Goal: Information Seeking & Learning: Learn about a topic

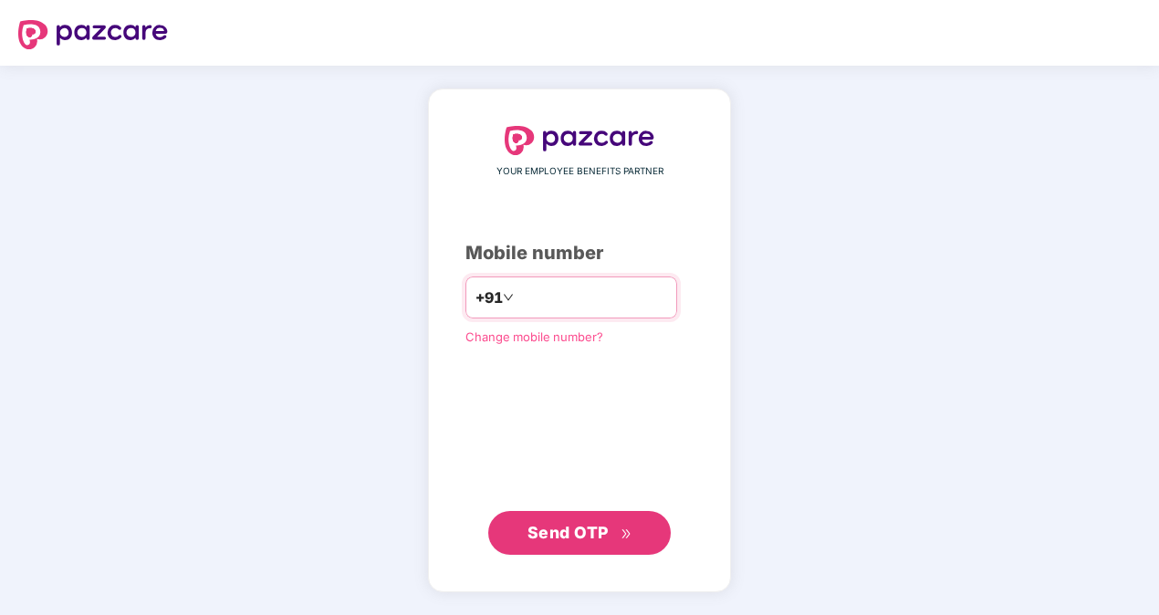
type input "**********"
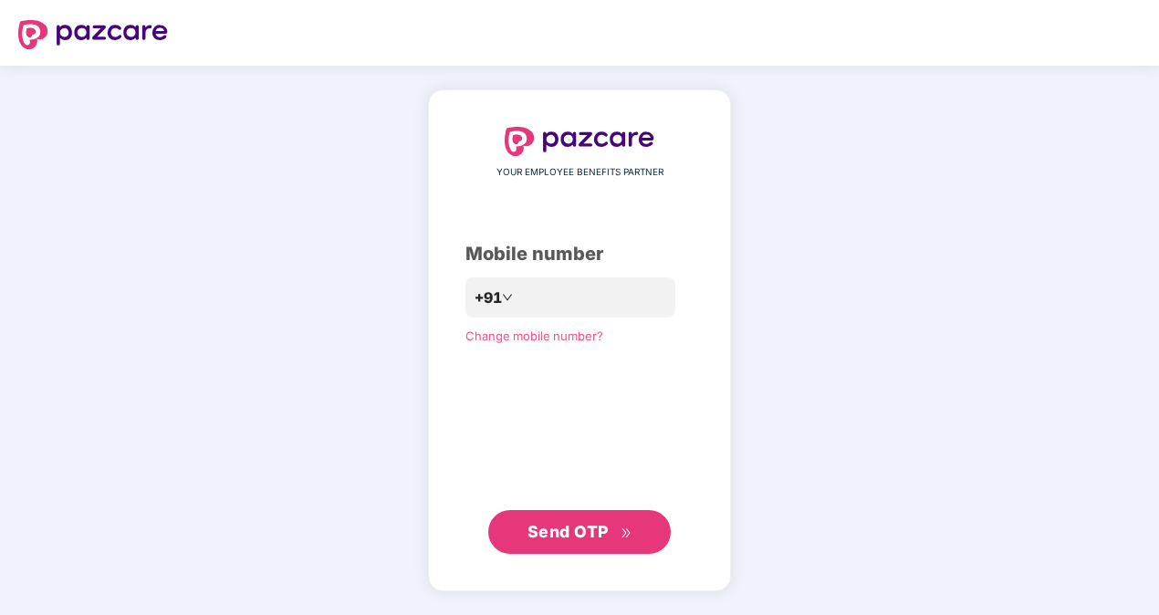
click at [579, 520] on span "Send OTP" at bounding box center [580, 532] width 105 height 26
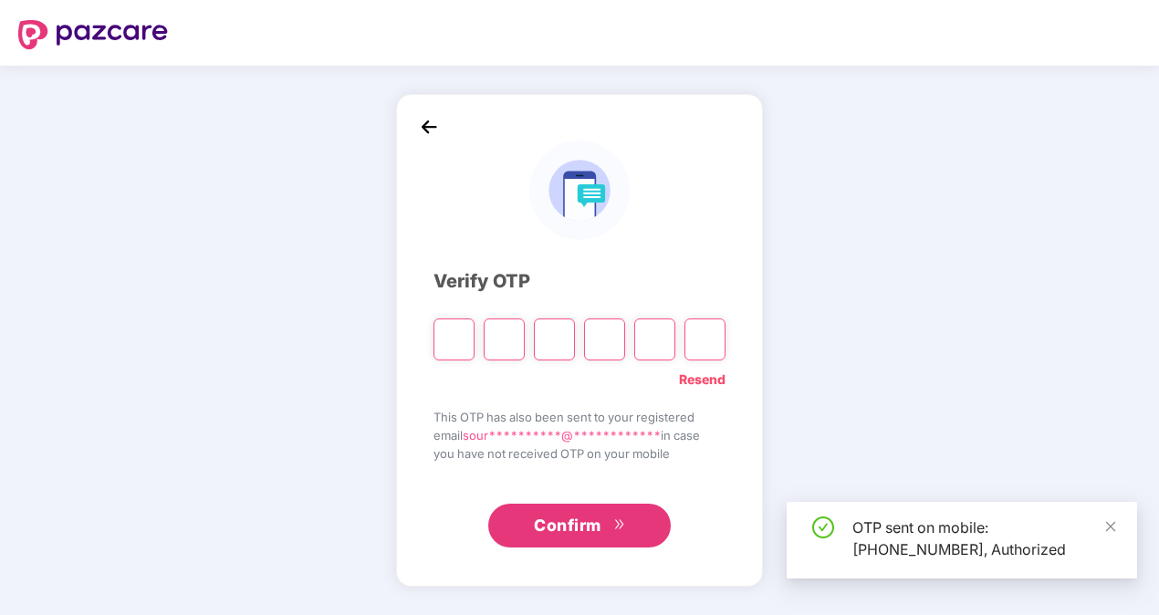
click at [465, 337] on input "Please enter verification code. Digit 1" at bounding box center [454, 340] width 41 height 42
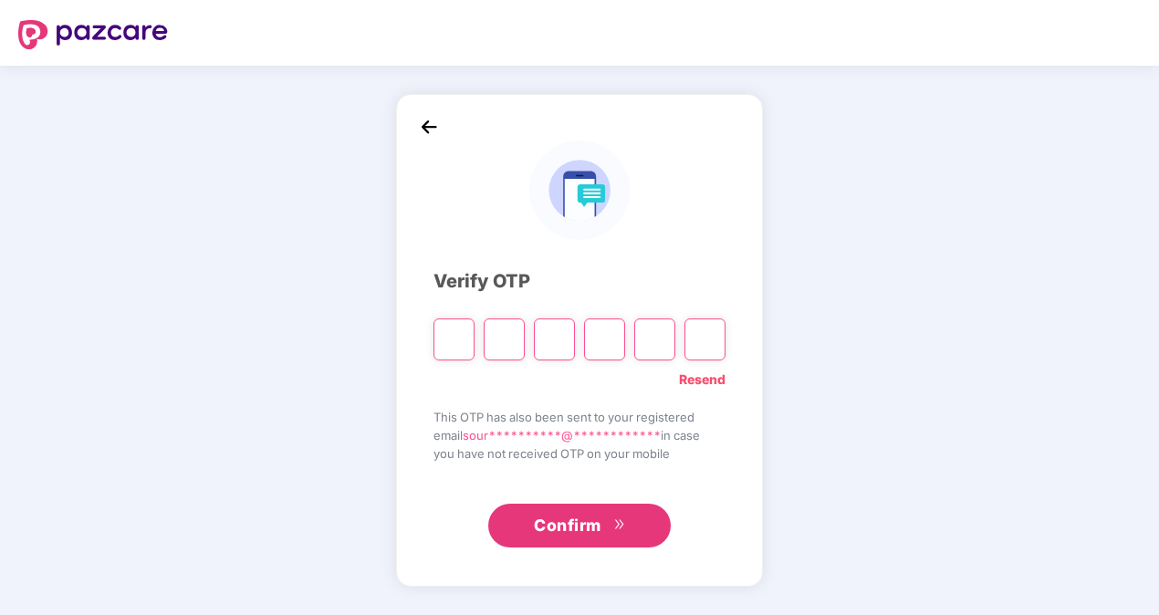
type input "*"
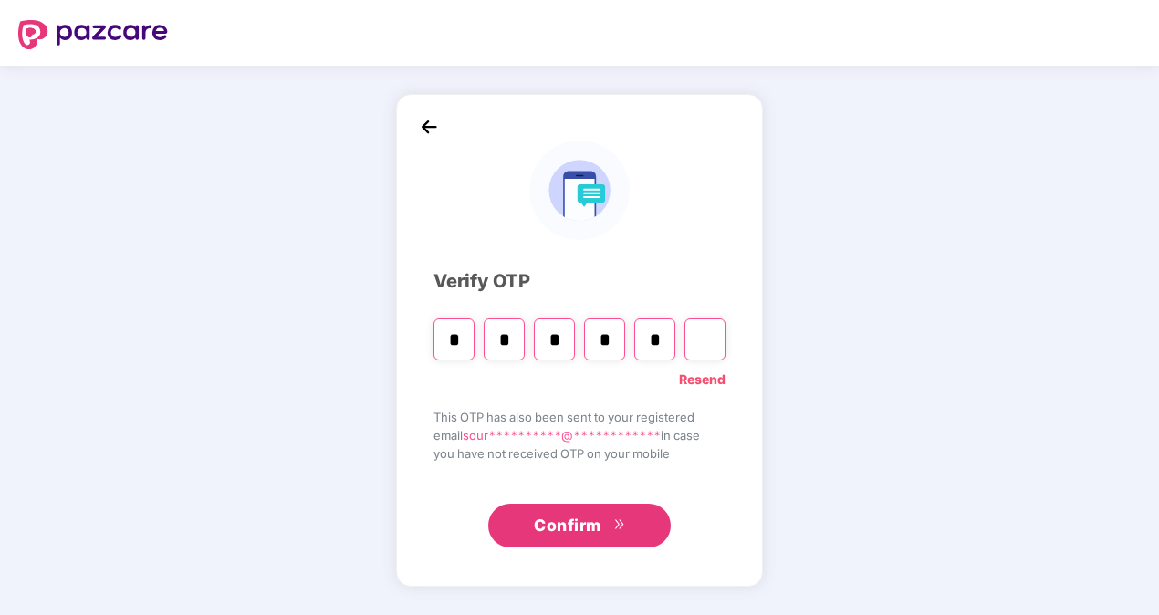
type input "*"
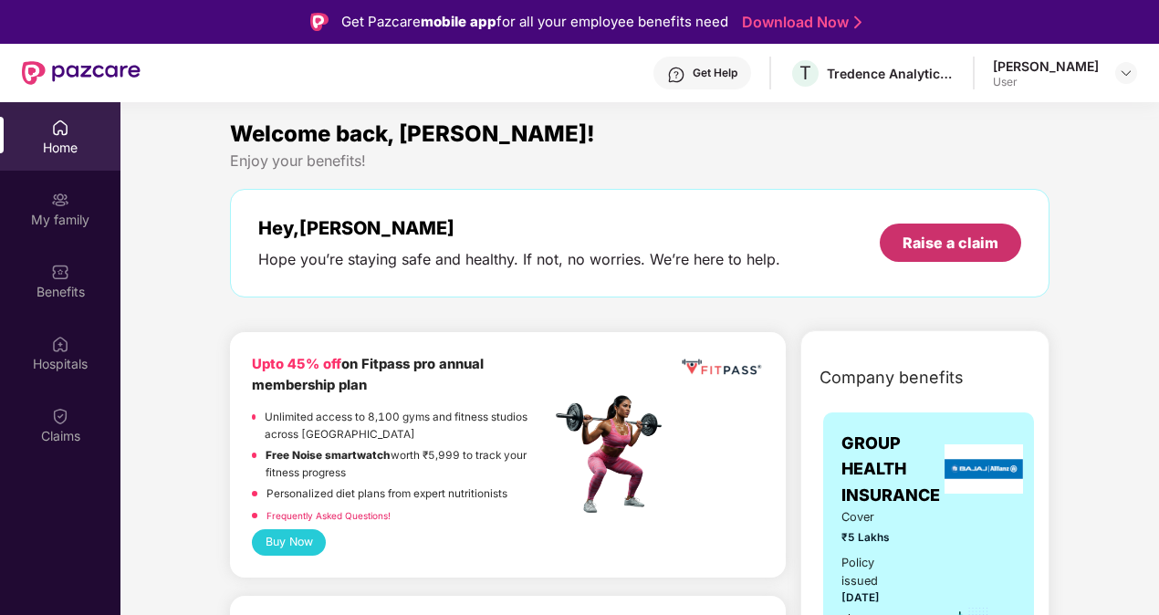
click at [908, 246] on div "Raise a claim" at bounding box center [951, 243] width 96 height 20
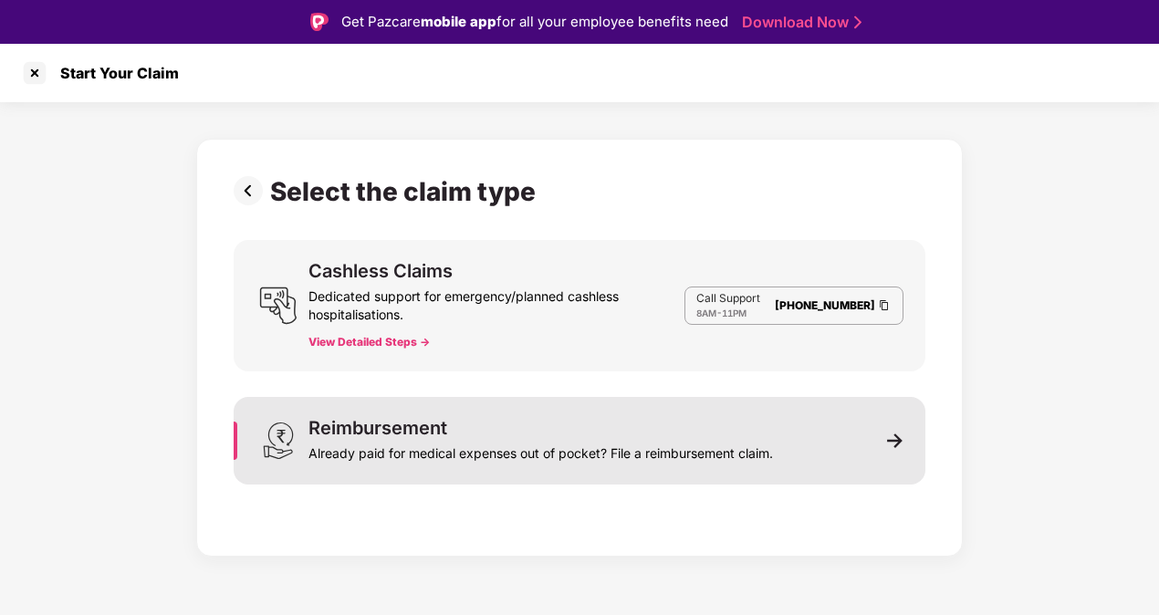
click at [546, 434] on div "Reimbursement Already paid for medical expenses out of pocket? File a reimburse…" at bounding box center [541, 441] width 465 height 44
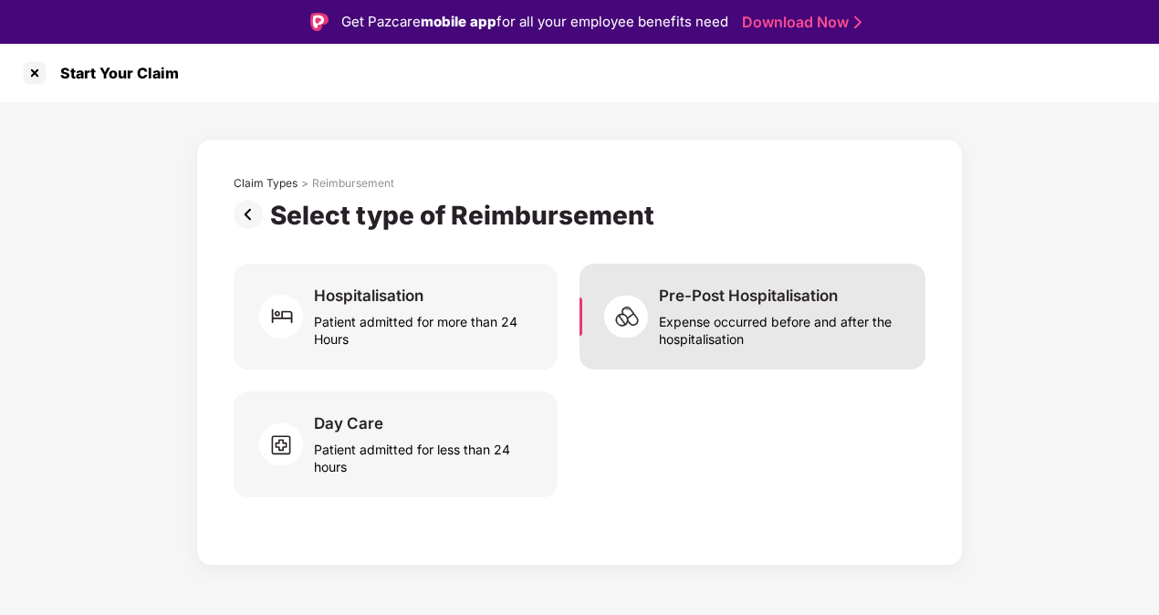
click at [646, 349] on div "Pre-Post Hospitalisation Expense occurred before and after the hospitalisation" at bounding box center [753, 317] width 346 height 106
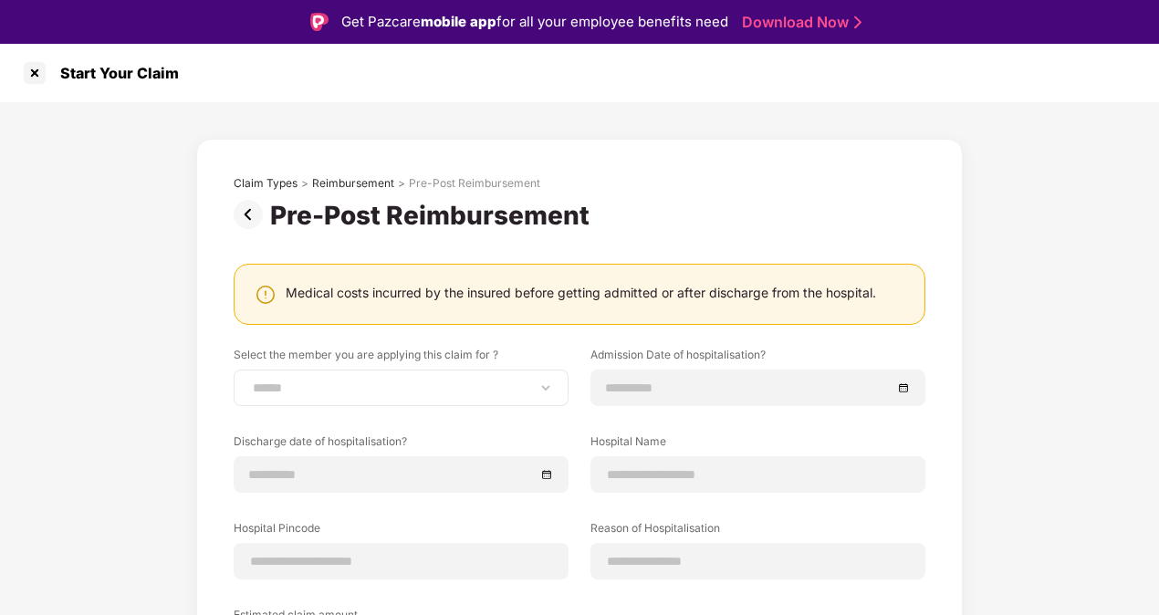
click at [505, 404] on div "**********" at bounding box center [401, 388] width 335 height 37
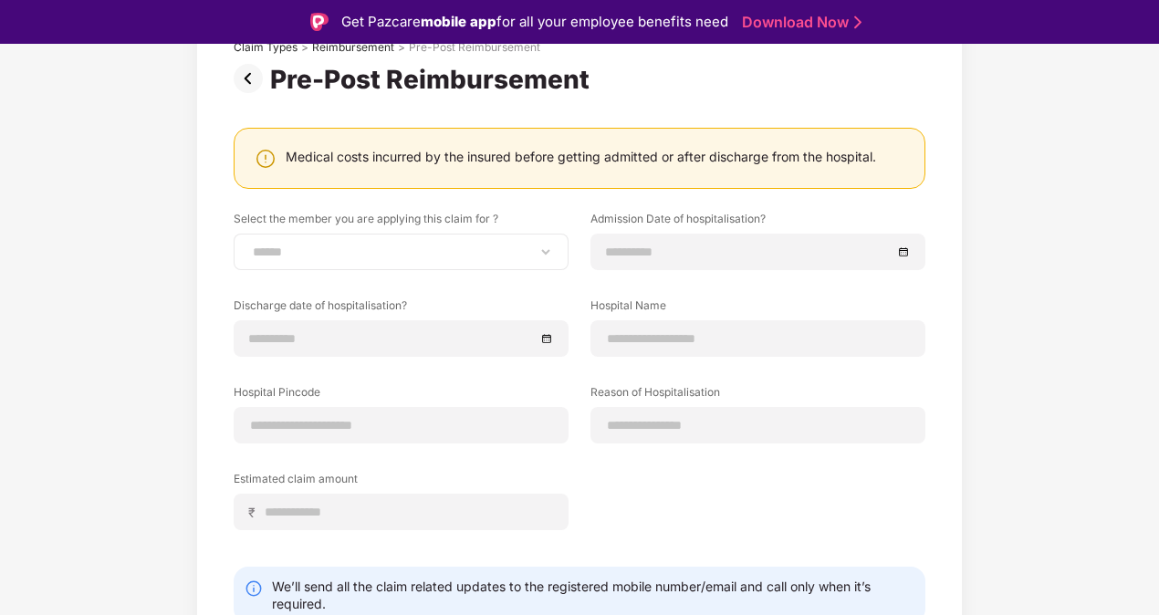
scroll to position [138, 0]
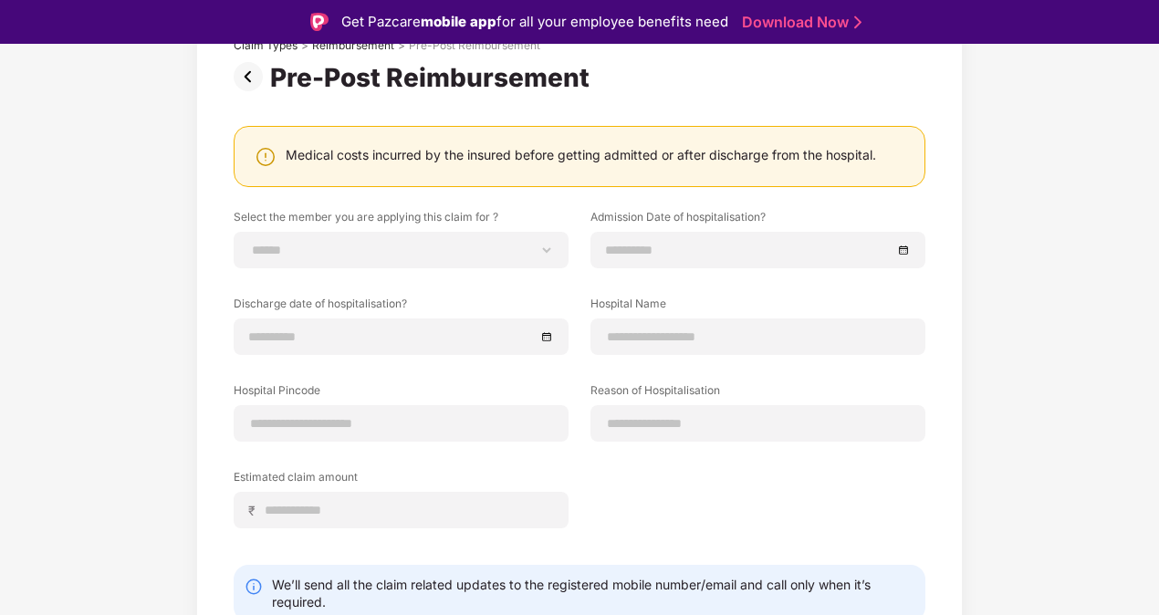
click at [247, 95] on div "**********" at bounding box center [580, 362] width 692 height 649
click at [247, 73] on img at bounding box center [252, 76] width 37 height 29
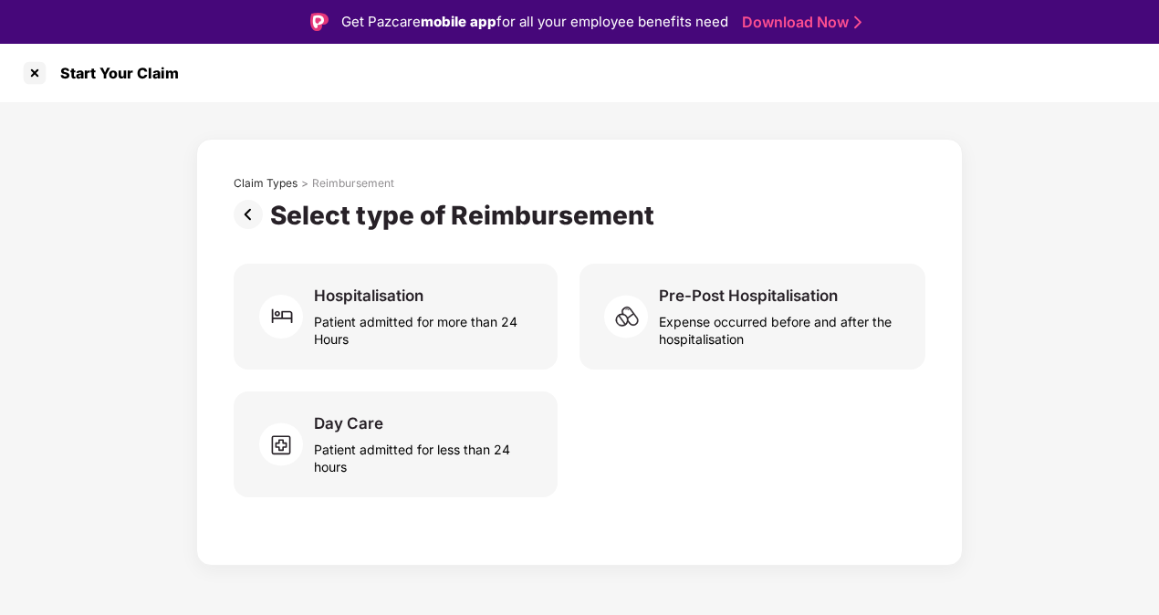
scroll to position [0, 0]
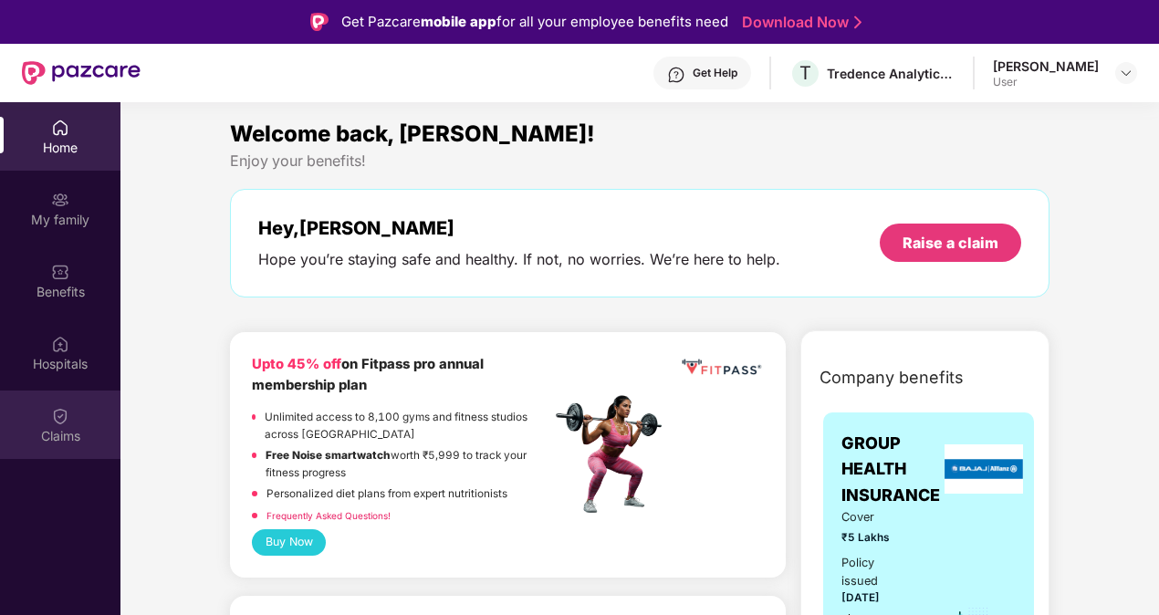
click at [69, 455] on div "Claims" at bounding box center [60, 425] width 121 height 68
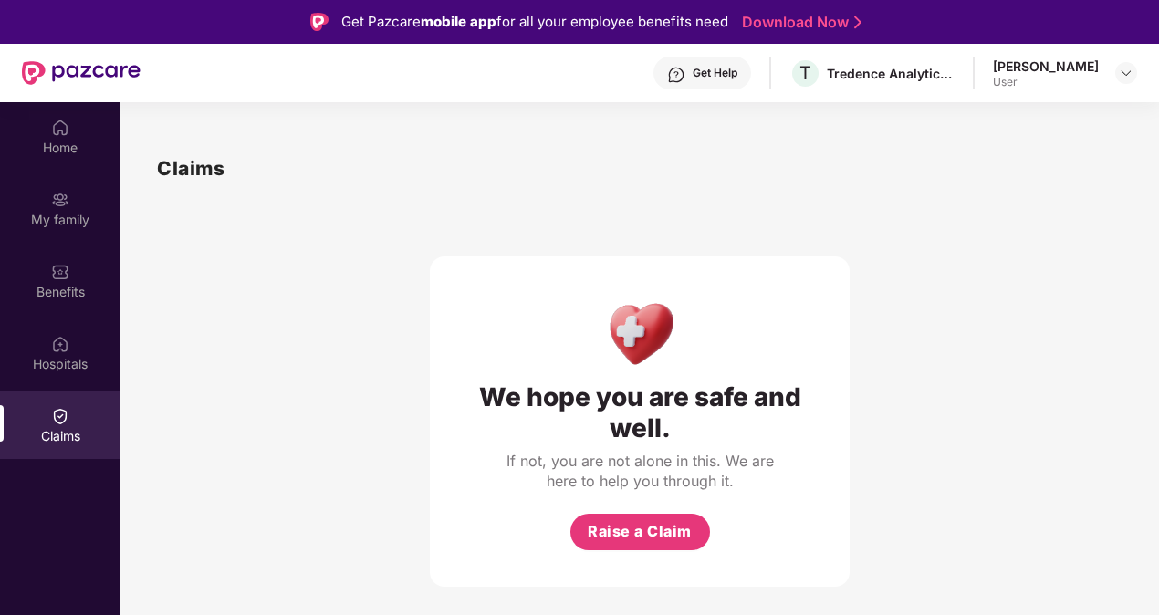
click at [64, 243] on div "Home My family Benefits Hospitals Claims" at bounding box center [60, 282] width 121 height 361
click at [58, 305] on div "Benefits" at bounding box center [60, 280] width 121 height 68
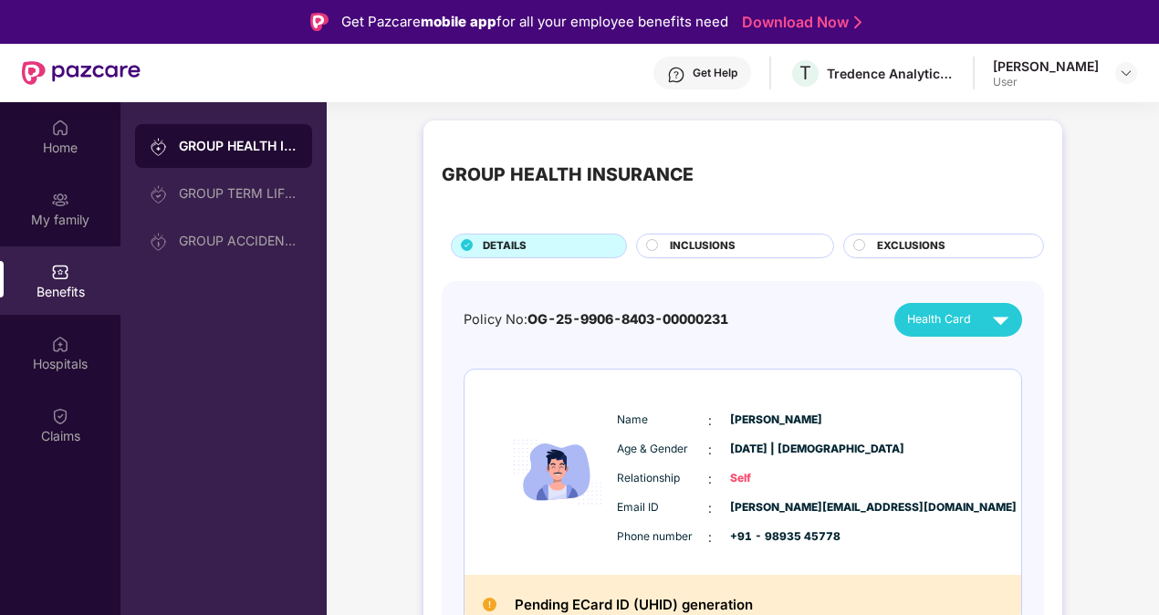
click at [696, 67] on div "Get Help" at bounding box center [703, 73] width 98 height 33
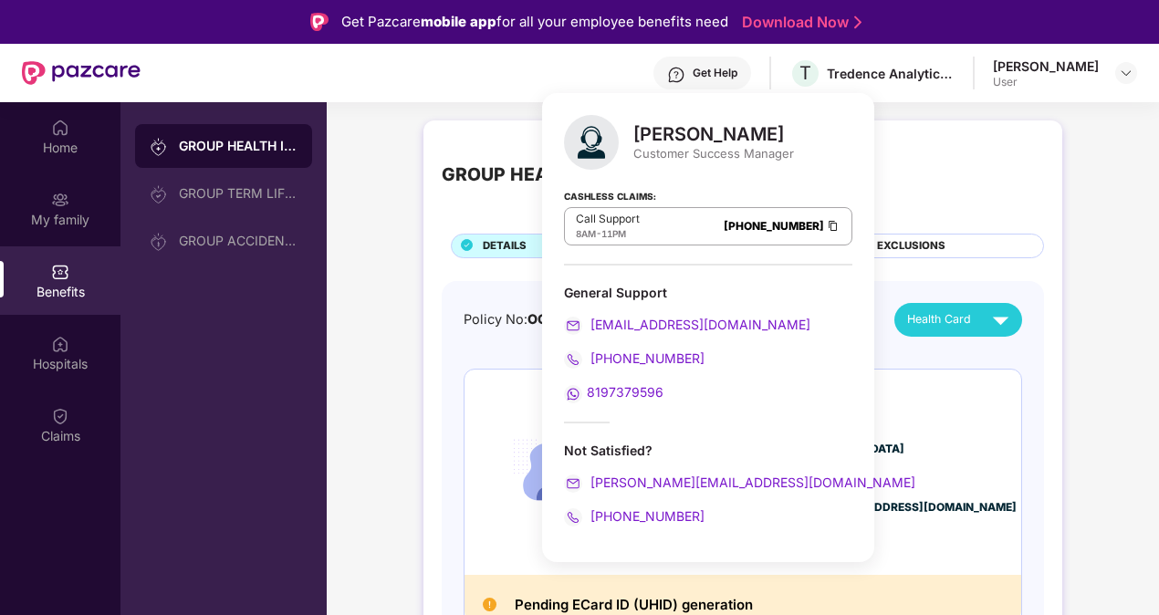
click at [243, 352] on div "GROUP HEALTH INSURANCE GROUP TERM LIFE INSURANCE GROUP ACCIDENTAL INSURANCE" at bounding box center [224, 409] width 206 height 615
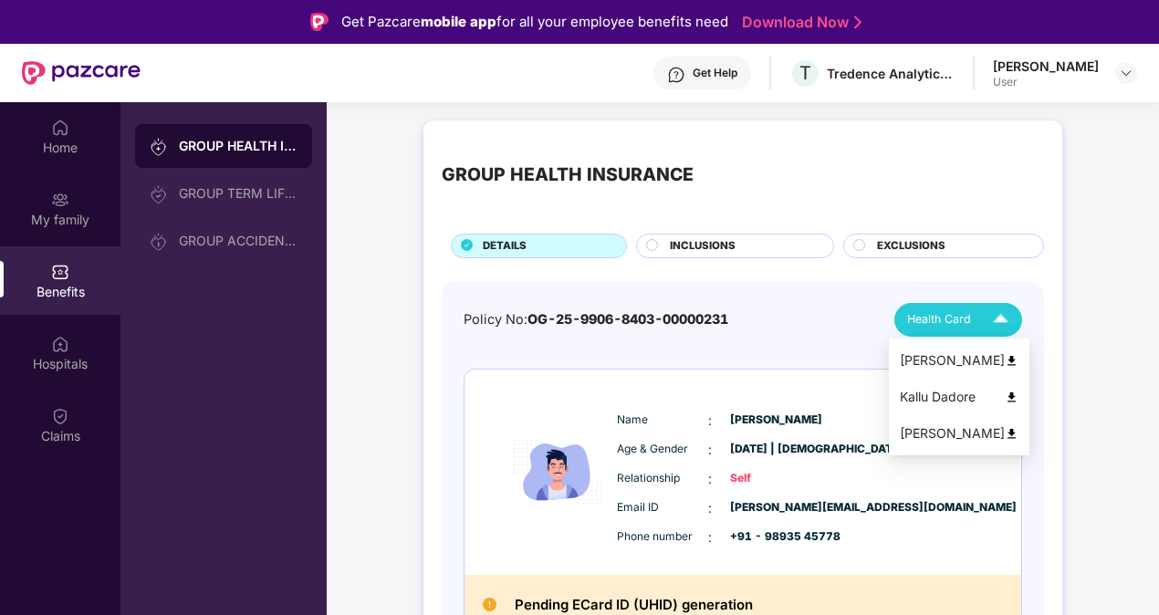
click at [949, 320] on span "Health Card" at bounding box center [939, 319] width 64 height 18
click at [934, 355] on div "[PERSON_NAME]" at bounding box center [959, 361] width 119 height 20
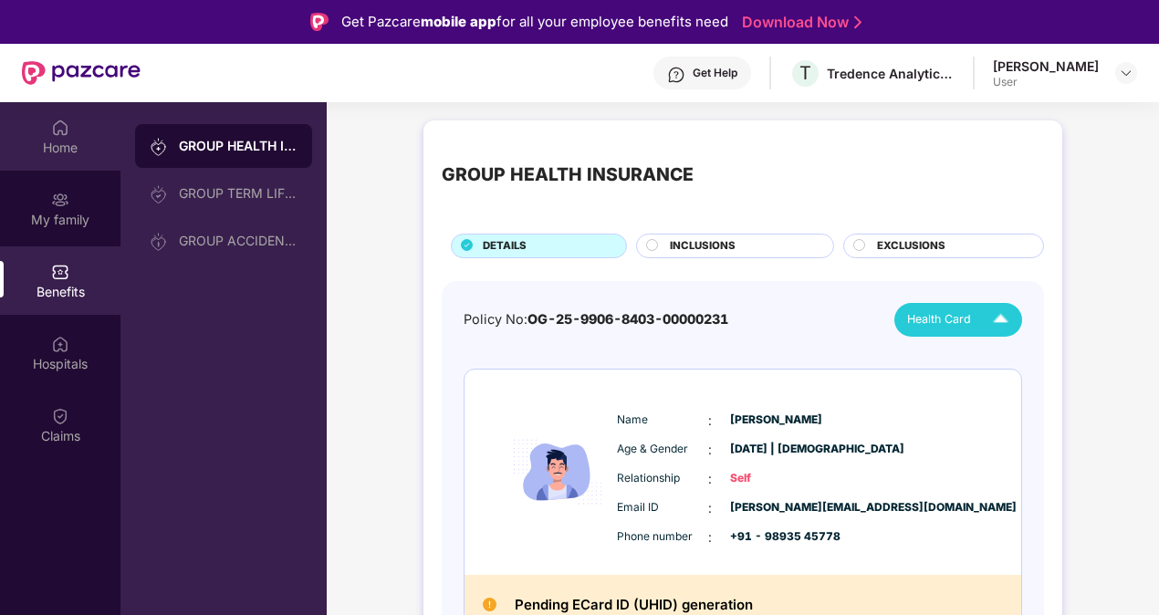
click at [60, 136] on img at bounding box center [60, 128] width 18 height 18
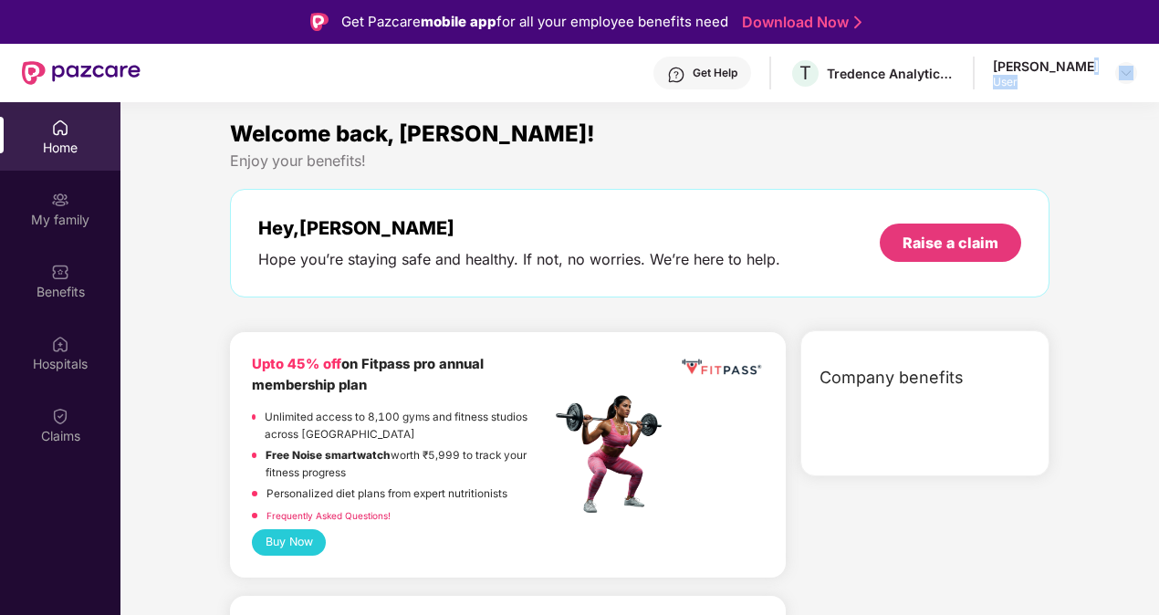
drag, startPoint x: 1086, startPoint y: 69, endPoint x: 1141, endPoint y: 67, distance: 55.8
click at [1141, 67] on header "Get Help T Tredence Analytics Solutions Private Limited [PERSON_NAME] Dadore Us…" at bounding box center [579, 73] width 1159 height 58
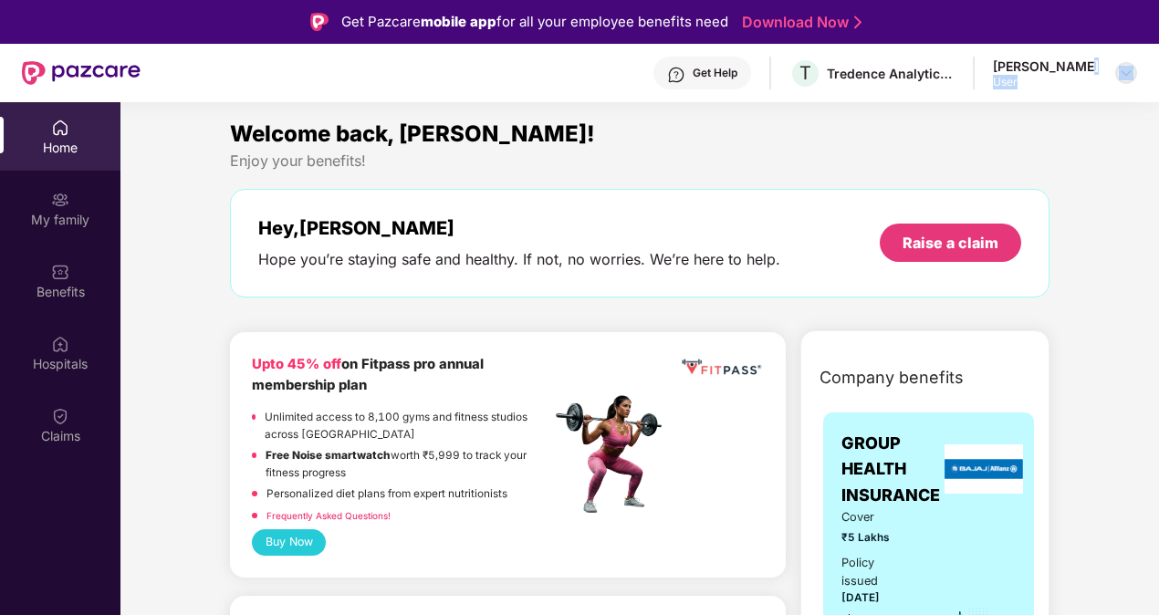
click at [1119, 69] on img at bounding box center [1126, 73] width 15 height 15
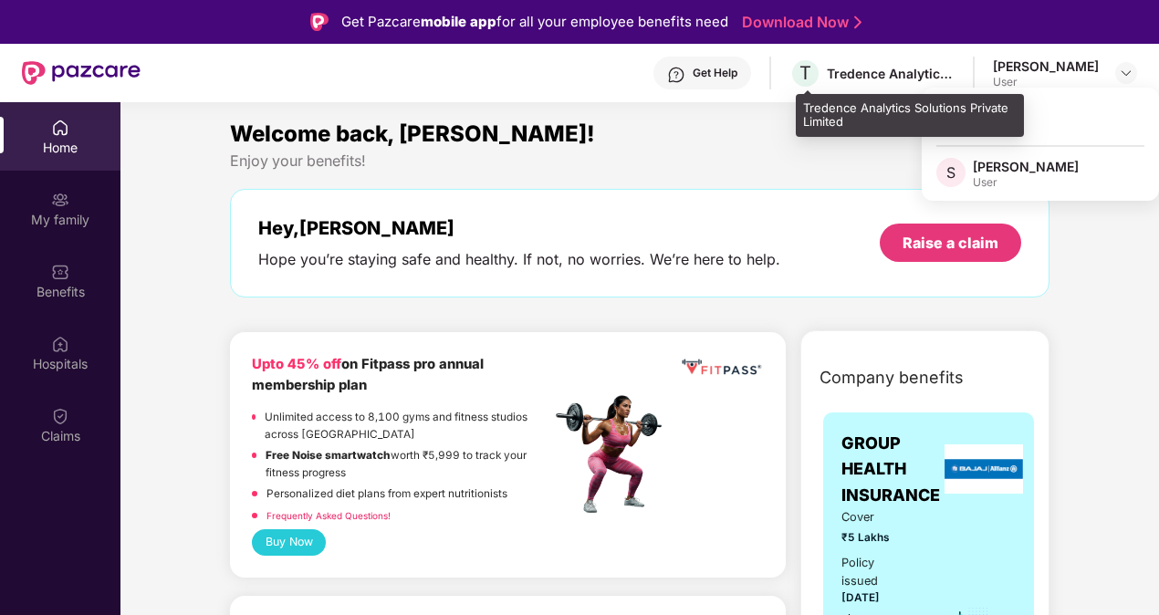
click at [834, 77] on div "Tredence Analytics Solutions Private Limited" at bounding box center [891, 73] width 128 height 17
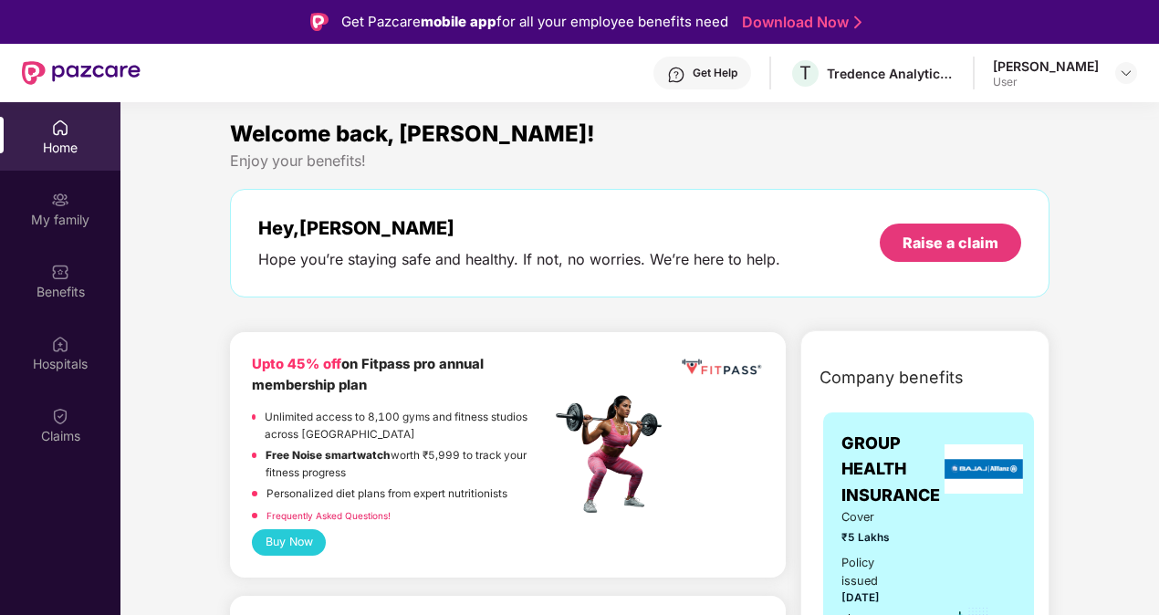
click at [730, 75] on div "Get Help" at bounding box center [715, 73] width 45 height 15
click at [488, 310] on div "Welcome back, [PERSON_NAME]! Enjoy your benefits! Hey, [PERSON_NAME] Hope you’r…" at bounding box center [640, 216] width 834 height 199
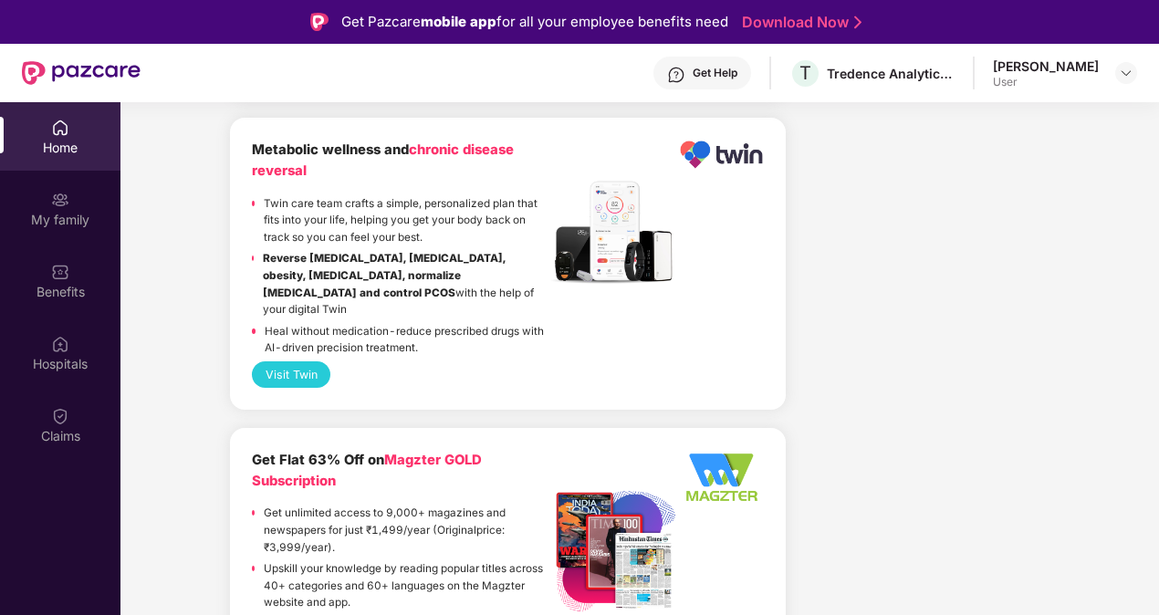
scroll to position [3646, 0]
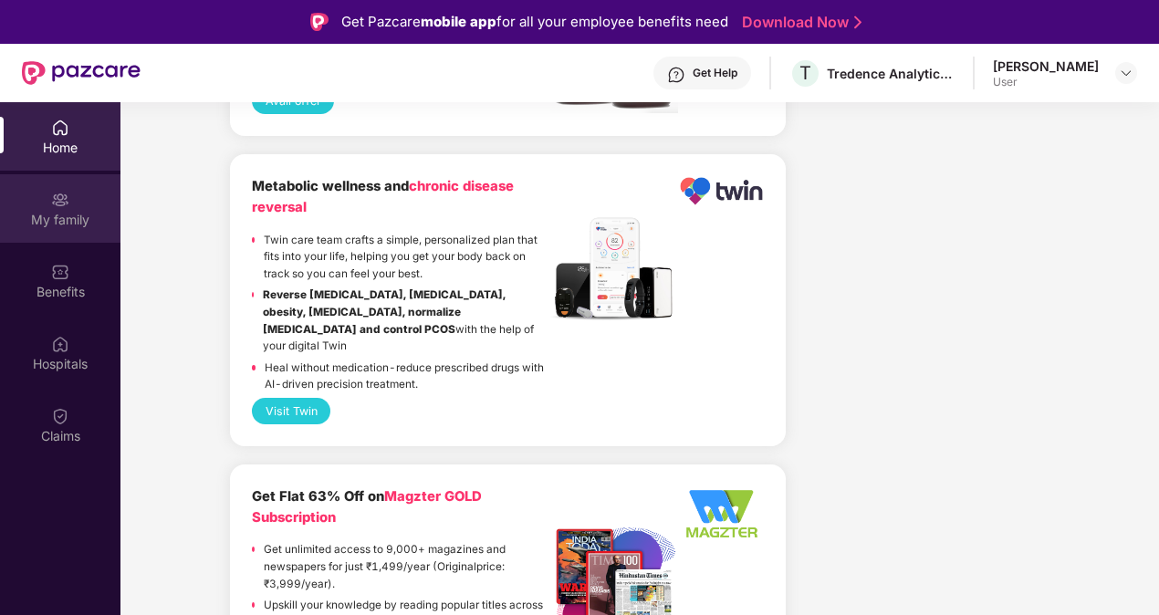
click at [100, 222] on div "My family" at bounding box center [60, 220] width 121 height 18
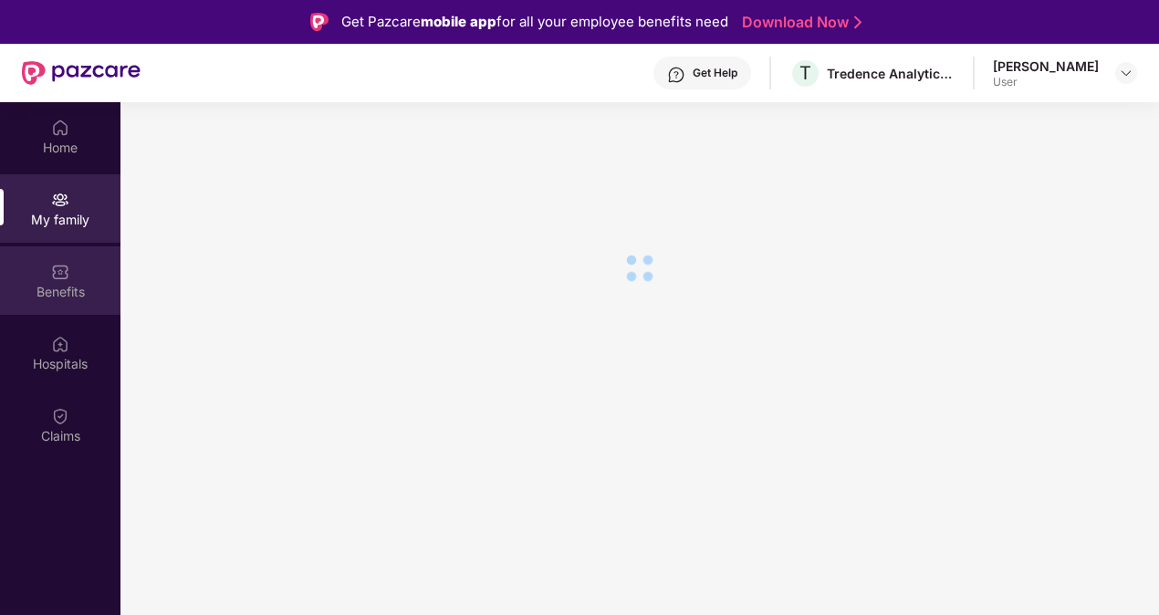
click at [62, 281] on div "Benefits" at bounding box center [60, 280] width 121 height 68
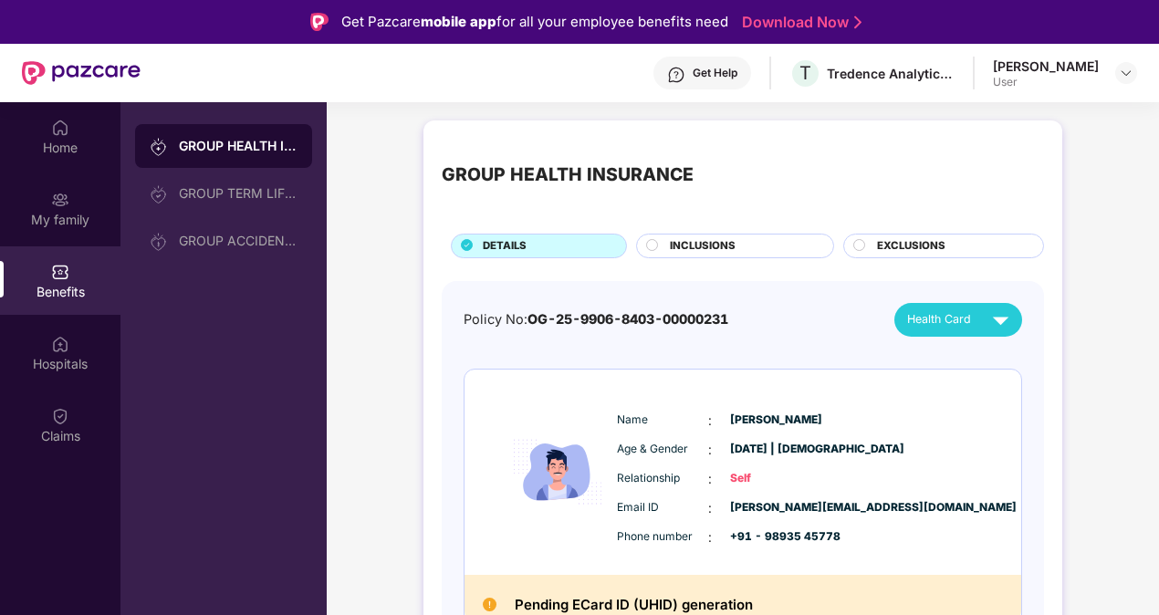
click at [62, 281] on div "Benefits" at bounding box center [60, 280] width 121 height 68
click at [480, 303] on div "Policy No: OG-25-9906-8403-00000231 Health Card" at bounding box center [743, 320] width 559 height 34
click at [672, 246] on span "INCLUSIONS" at bounding box center [703, 246] width 66 height 16
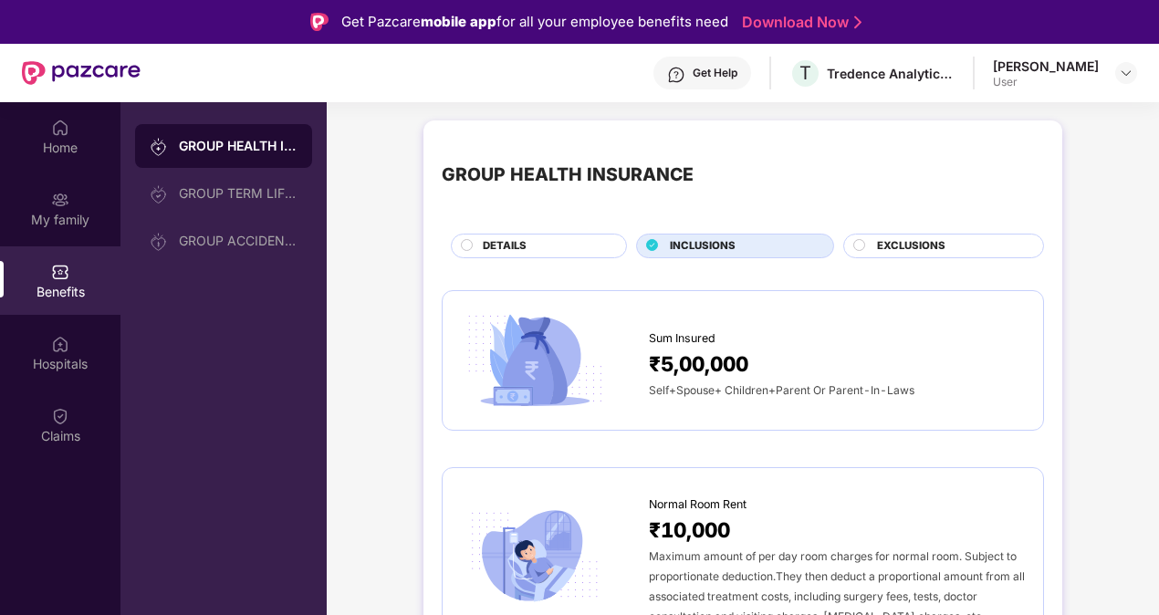
click at [865, 249] on div at bounding box center [861, 247] width 15 height 17
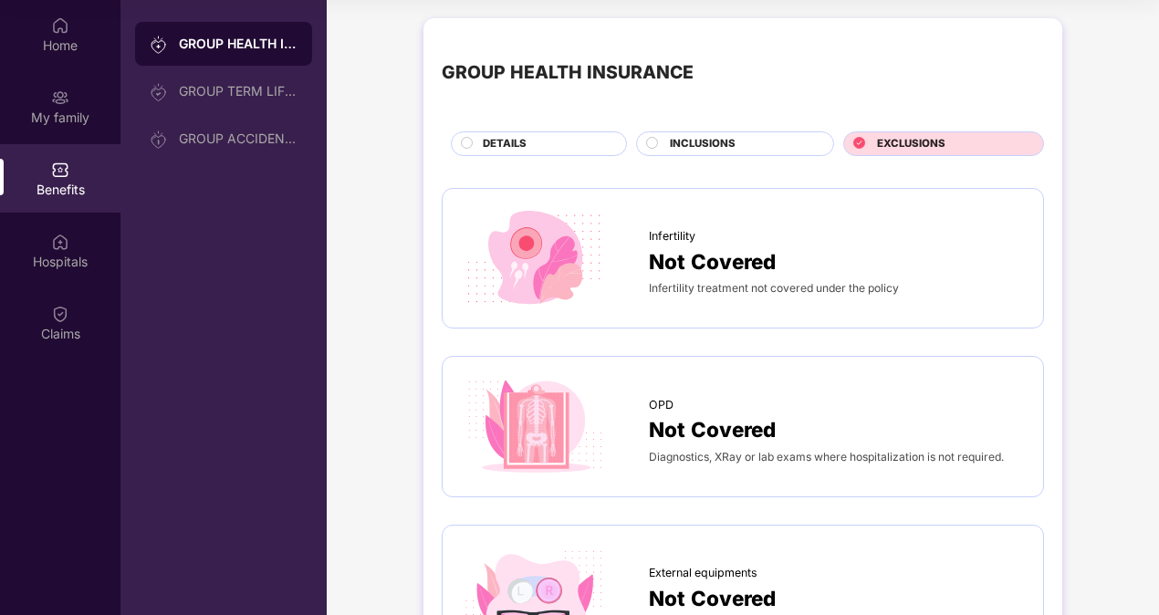
click at [725, 133] on div "INCLUSIONS" at bounding box center [735, 143] width 198 height 25
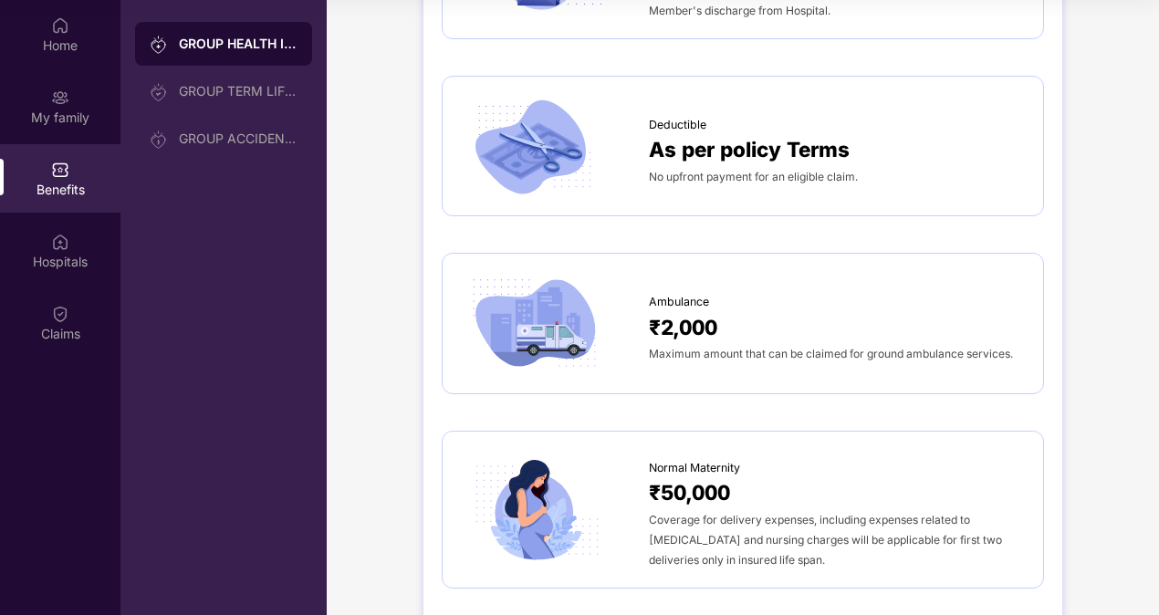
scroll to position [1268, 0]
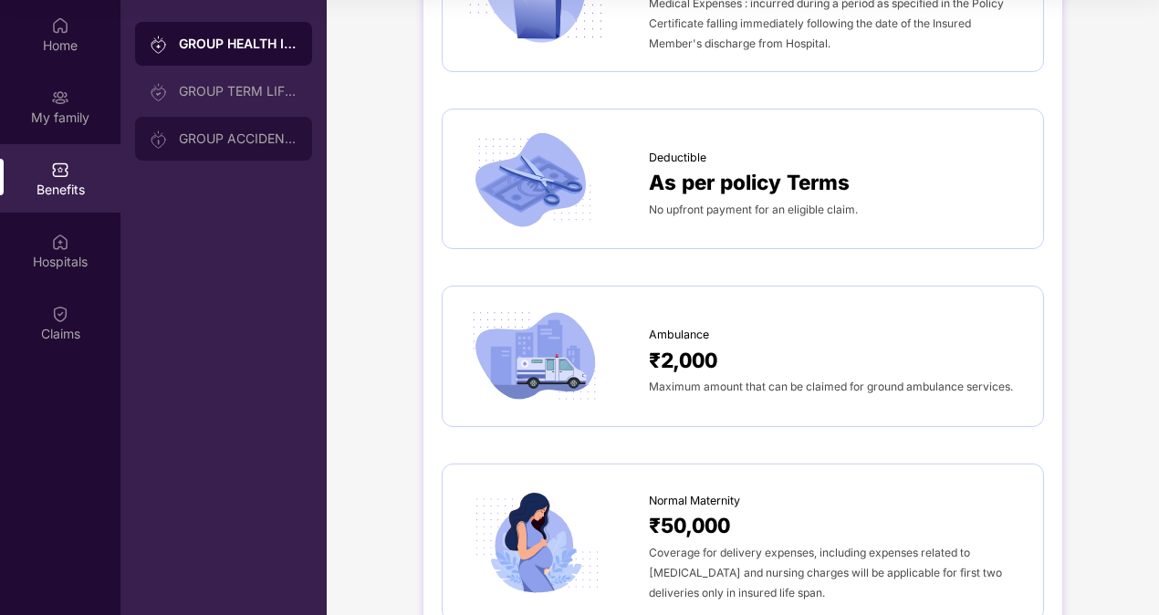
click at [219, 129] on div "GROUP ACCIDENTAL INSURANCE" at bounding box center [223, 139] width 177 height 44
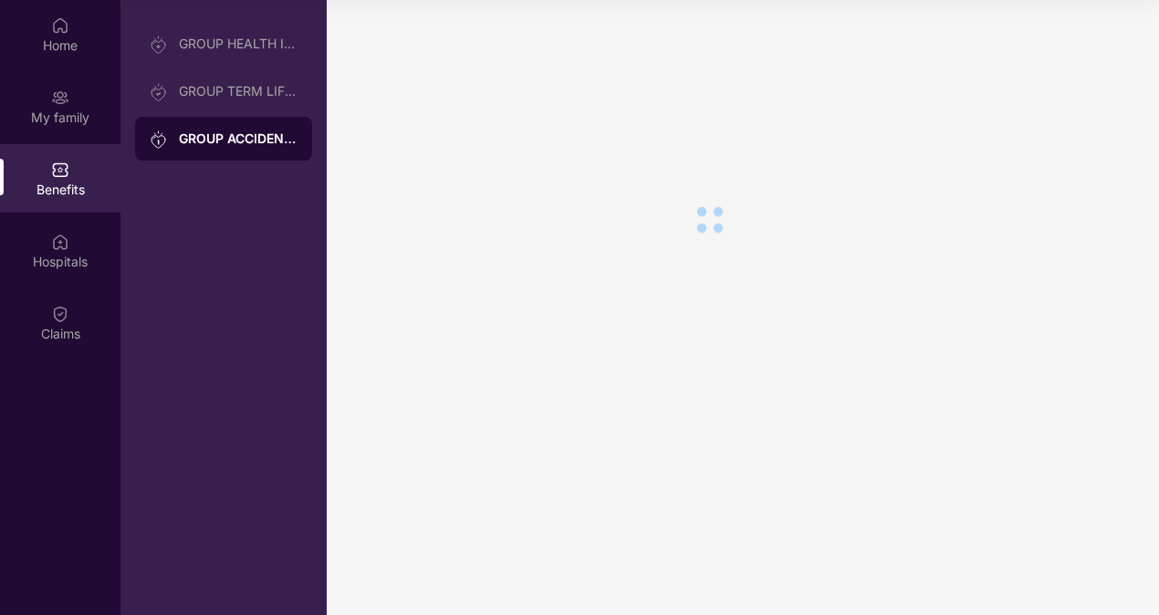
scroll to position [0, 0]
